Goal: Entertainment & Leisure: Consume media (video, audio)

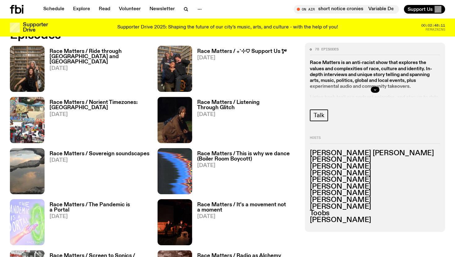
scroll to position [318, 0]
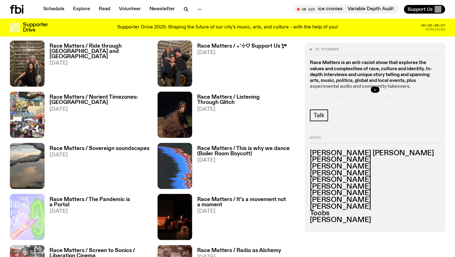
drag, startPoint x: 366, startPoint y: 180, endPoint x: 311, endPoint y: 180, distance: 55.4
click at [311, 180] on h3 "[PERSON_NAME]" at bounding box center [375, 180] width 130 height 7
copy h3 "[PERSON_NAME]"
click at [344, 161] on h3 "[PERSON_NAME]" at bounding box center [375, 160] width 130 height 7
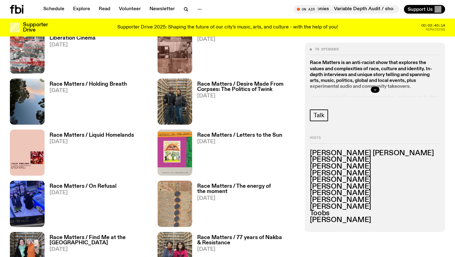
scroll to position [556, 0]
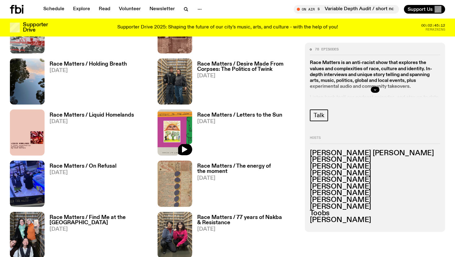
click at [185, 135] on img at bounding box center [175, 133] width 35 height 46
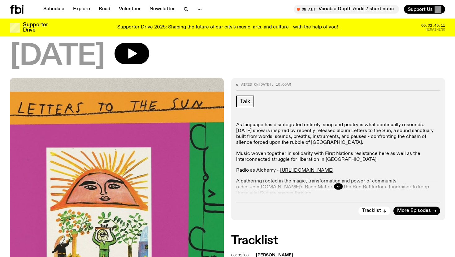
scroll to position [75, 0]
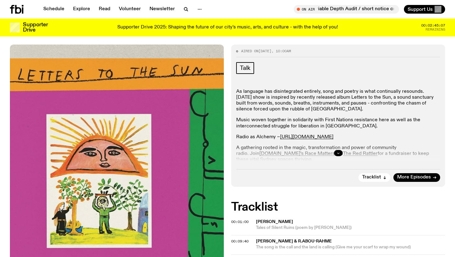
click at [340, 153] on button "button" at bounding box center [338, 153] width 9 height 6
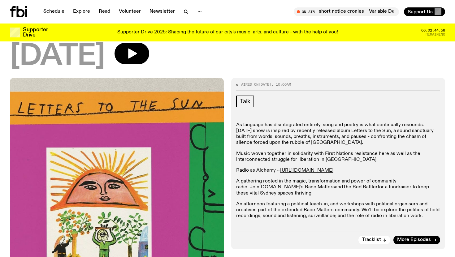
scroll to position [0, 0]
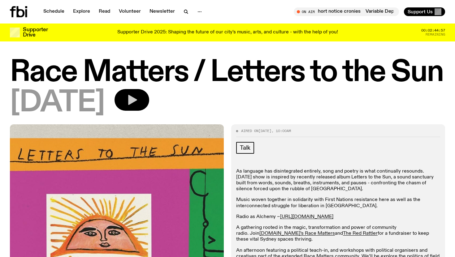
click at [144, 93] on button "button" at bounding box center [132, 100] width 35 height 22
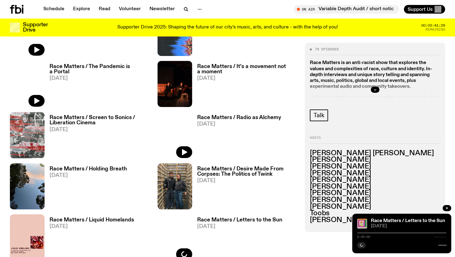
scroll to position [456, 0]
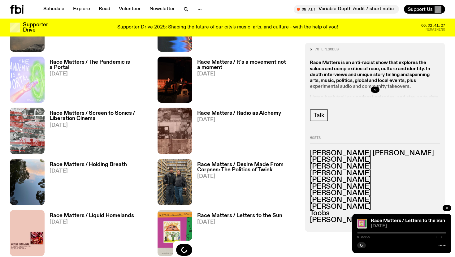
click at [448, 207] on icon "button" at bounding box center [447, 208] width 4 height 4
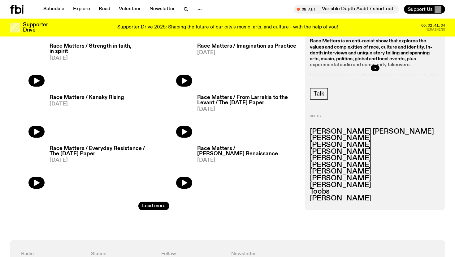
scroll to position [1007, 0]
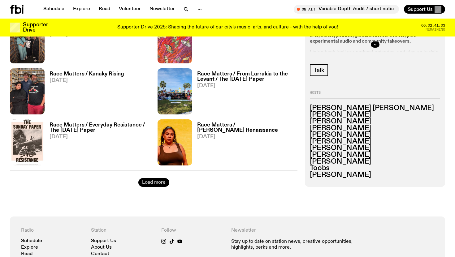
click at [150, 185] on button "Load more" at bounding box center [153, 182] width 31 height 9
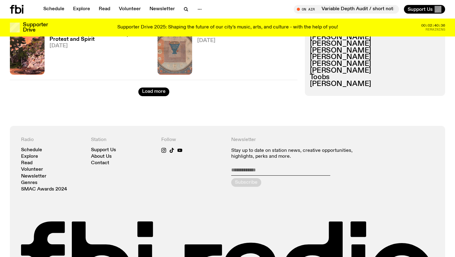
scroll to position [1889, 0]
